Goal: Find specific page/section: Find specific page/section

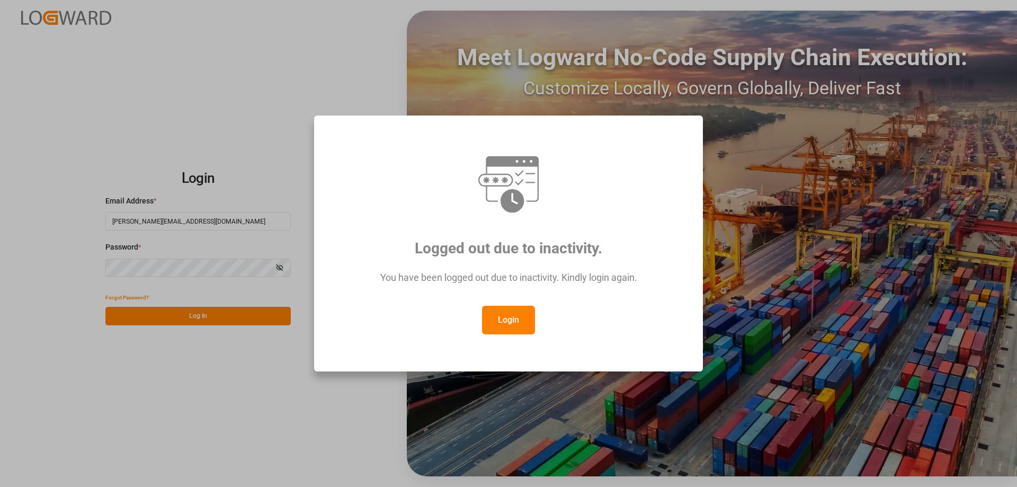
click at [499, 323] on button "Login" at bounding box center [508, 320] width 53 height 29
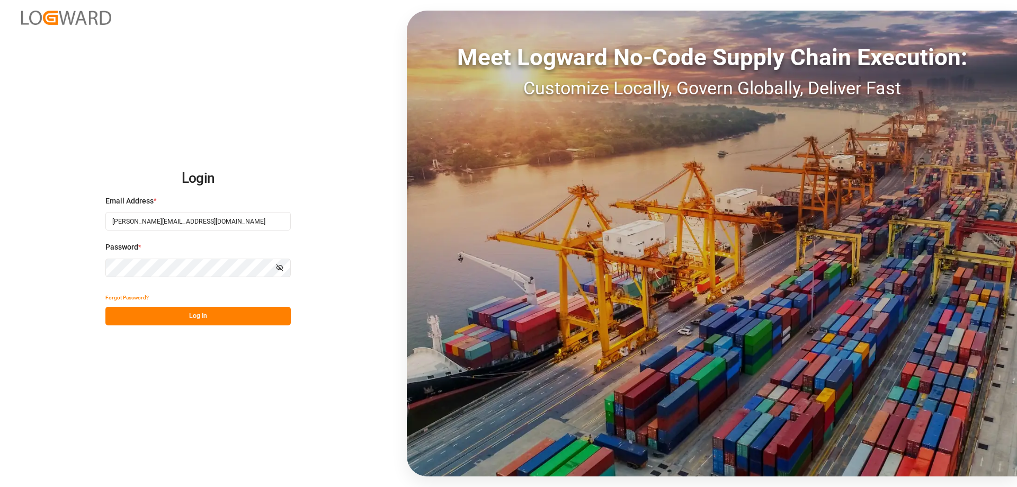
click at [183, 310] on button "Log In" at bounding box center [197, 316] width 185 height 19
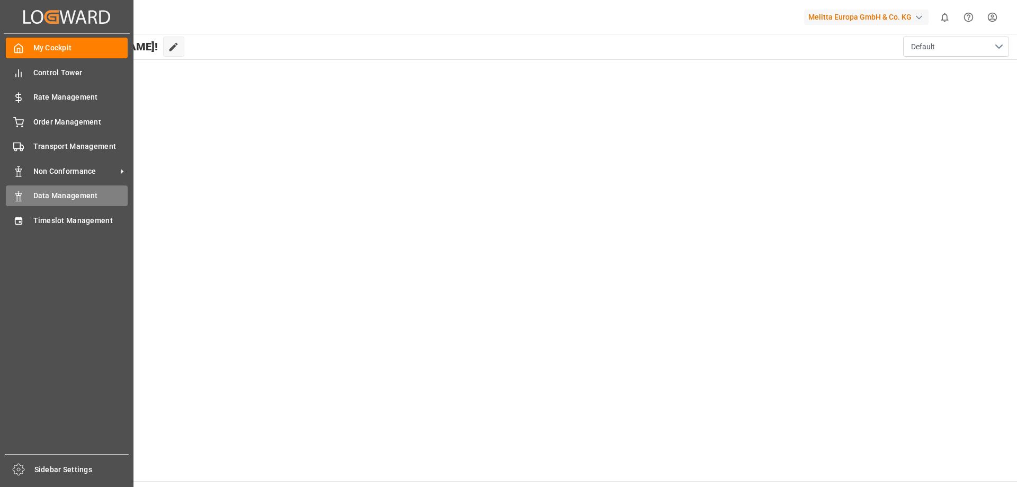
click at [23, 194] on icon at bounding box center [18, 196] width 11 height 11
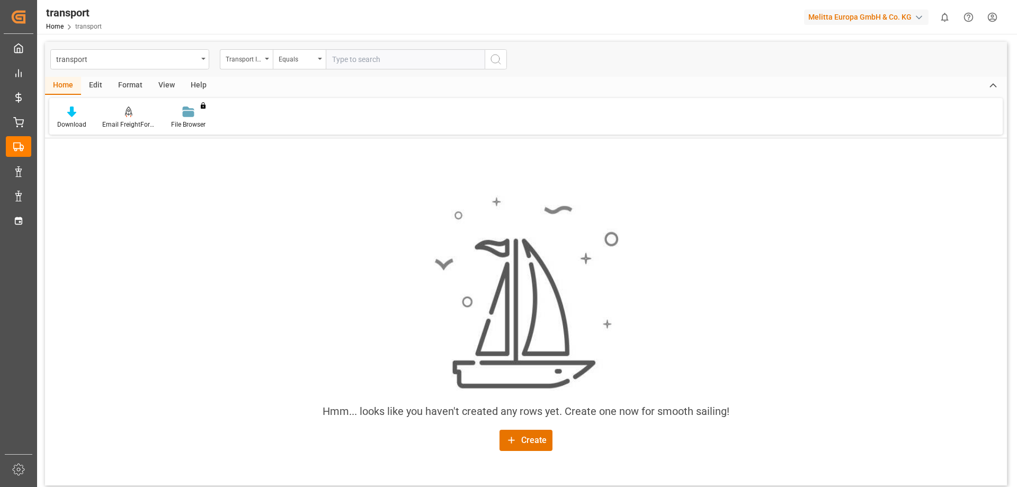
click at [192, 196] on div "Hmm... looks like you haven't created any rows yet. Create one now for smooth s…" at bounding box center [526, 323] width 962 height 272
click at [136, 56] on div "transport" at bounding box center [126, 58] width 141 height 13
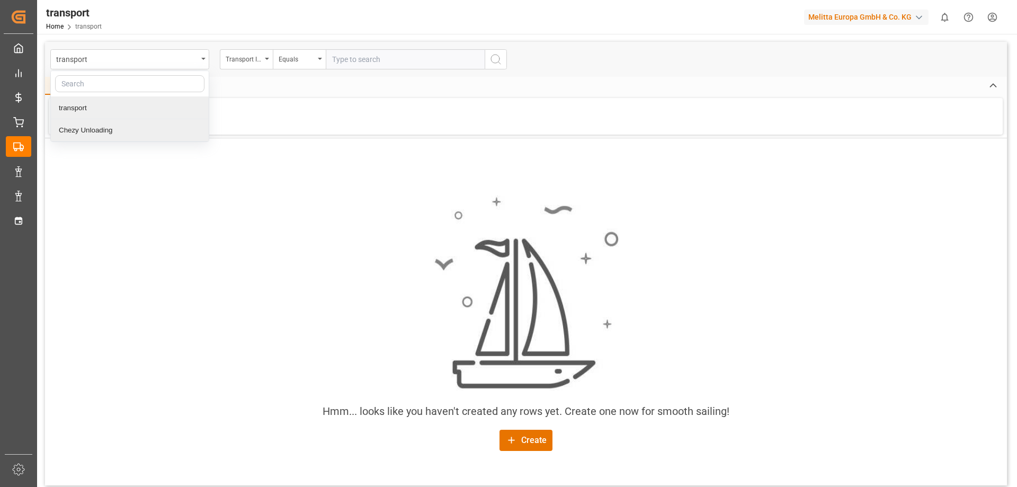
click at [101, 125] on div "Chezy Unloading" at bounding box center [130, 130] width 158 height 22
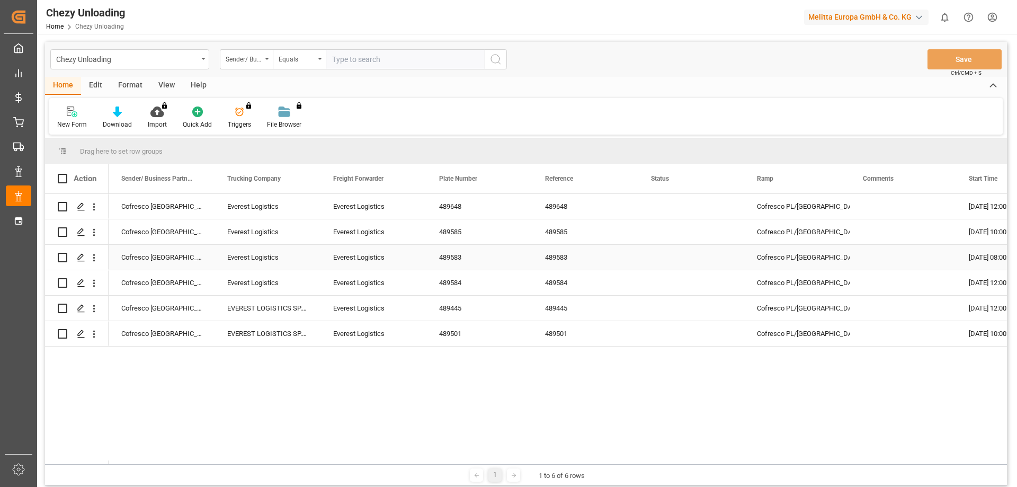
click at [148, 254] on div "Cofresco [GEOGRAPHIC_DATA]" at bounding box center [162, 257] width 106 height 25
click at [188, 394] on div "Cofresco [GEOGRAPHIC_DATA] Everest Logistics Everest Logistics 489648 489648 Co…" at bounding box center [558, 329] width 899 height 270
